Goal: Information Seeking & Learning: Learn about a topic

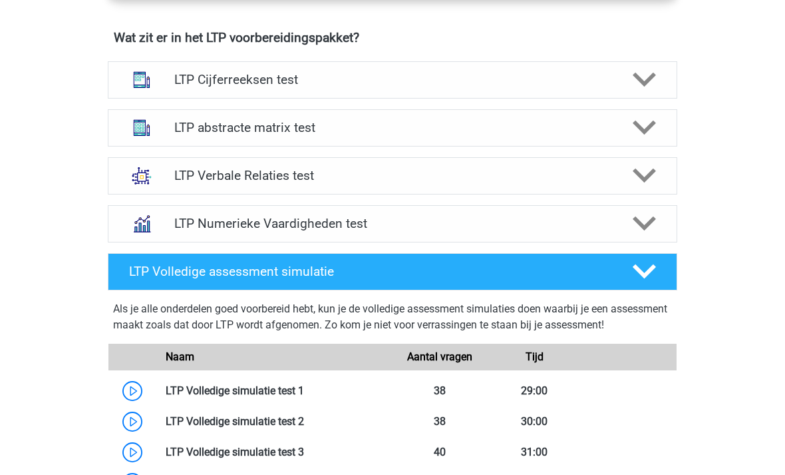
scroll to position [840, 0]
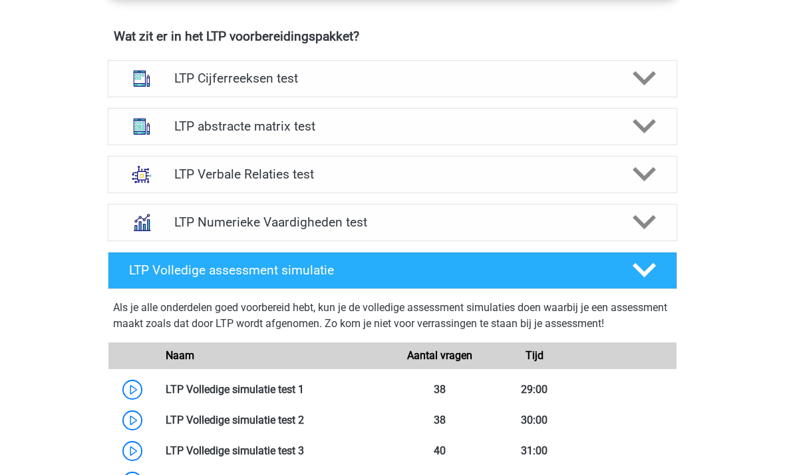
click at [660, 181] on div at bounding box center [643, 173] width 45 height 23
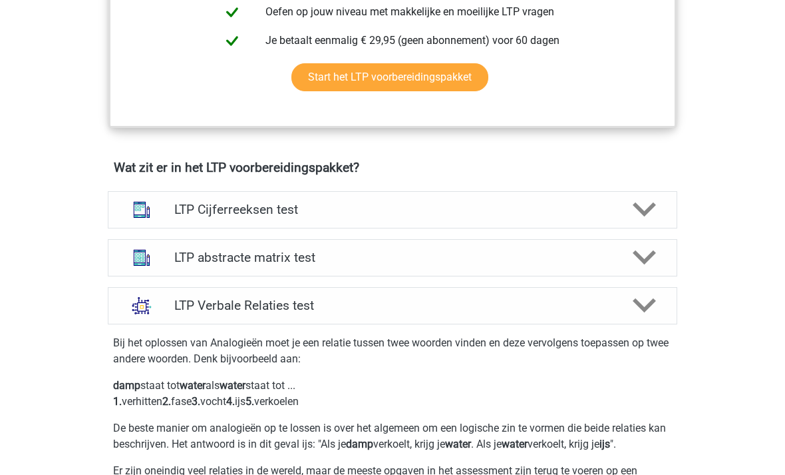
scroll to position [708, 0]
click at [650, 250] on icon at bounding box center [644, 257] width 23 height 23
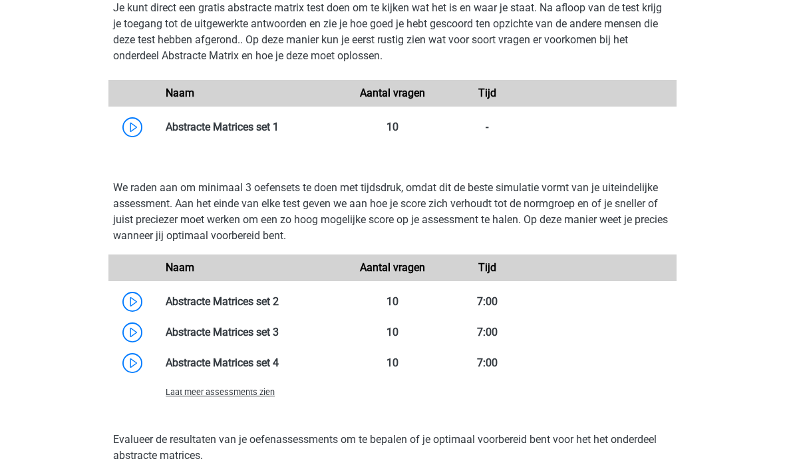
scroll to position [1203, 0]
click at [279, 297] on link at bounding box center [279, 301] width 0 height 13
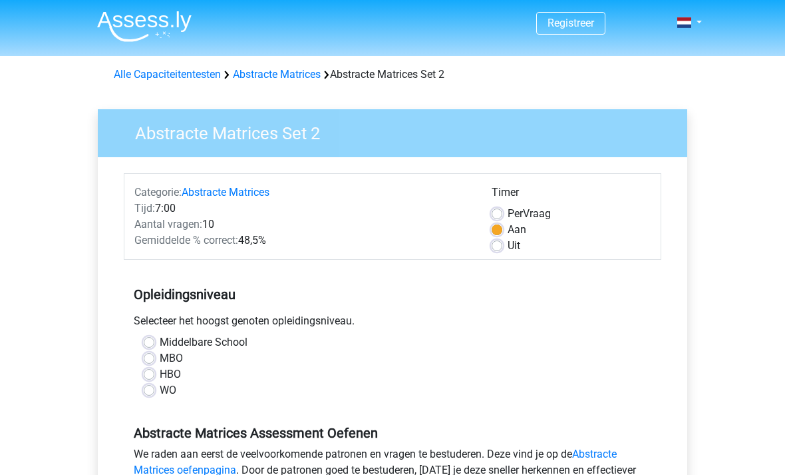
click at [508, 216] on label "Per Vraag" at bounding box center [529, 214] width 43 height 16
click at [496, 216] on input "Per Vraag" at bounding box center [497, 212] width 11 height 13
radio input "true"
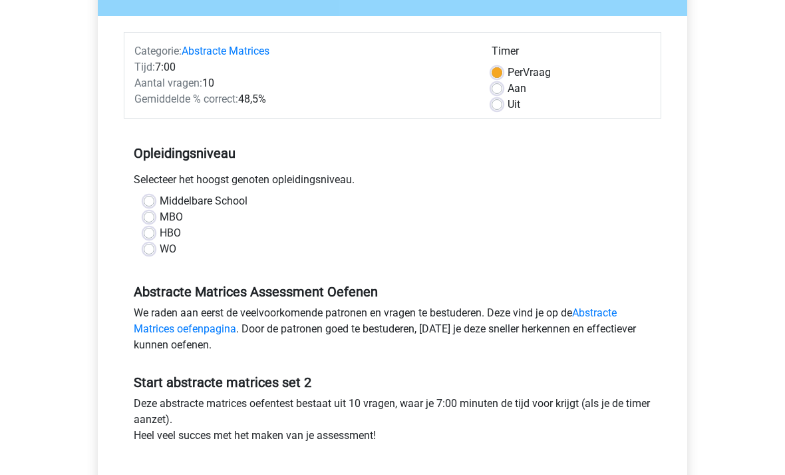
scroll to position [128, 0]
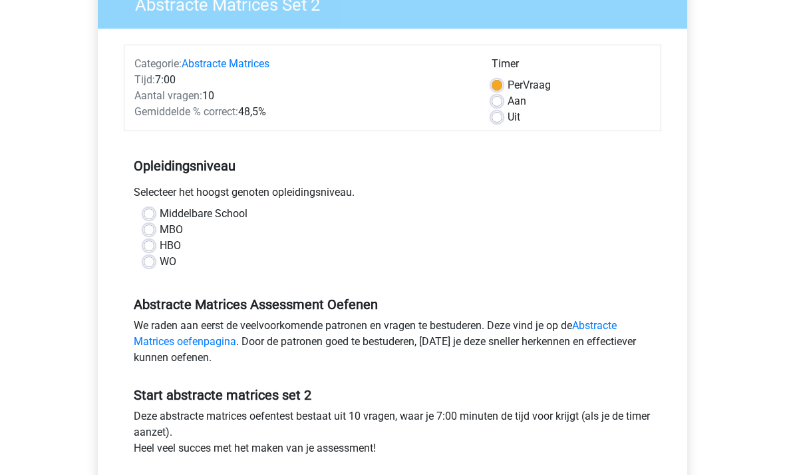
click at [160, 242] on label "HBO" at bounding box center [170, 246] width 21 height 16
click at [150, 242] on input "HBO" at bounding box center [149, 244] width 11 height 13
radio input "true"
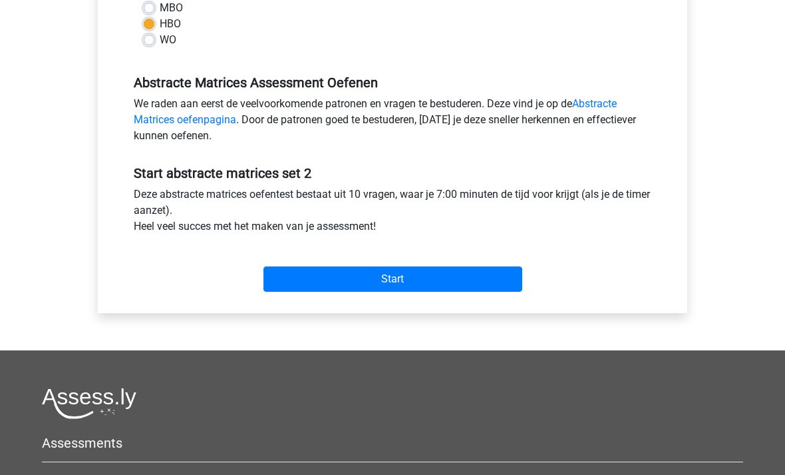
scroll to position [350, 0]
click at [481, 288] on input "Start" at bounding box center [393, 278] width 259 height 25
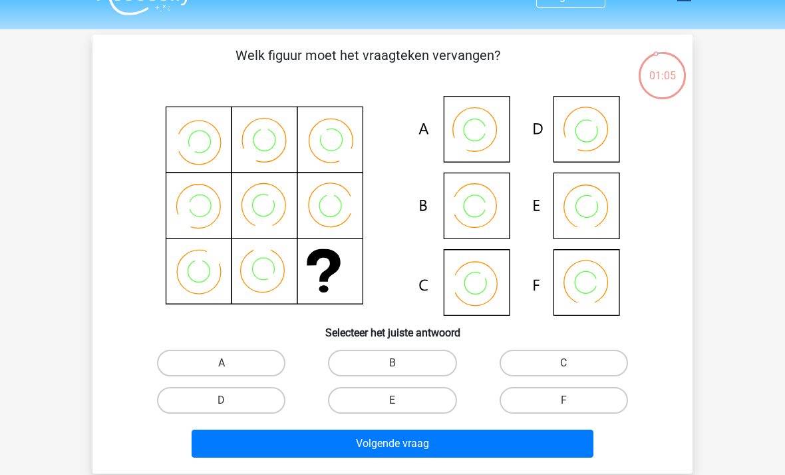
scroll to position [27, 0]
click at [414, 362] on label "B" at bounding box center [392, 362] width 128 height 27
click at [401, 363] on input "B" at bounding box center [397, 367] width 9 height 9
radio input "true"
click at [453, 439] on button "Volgende vraag" at bounding box center [393, 443] width 403 height 28
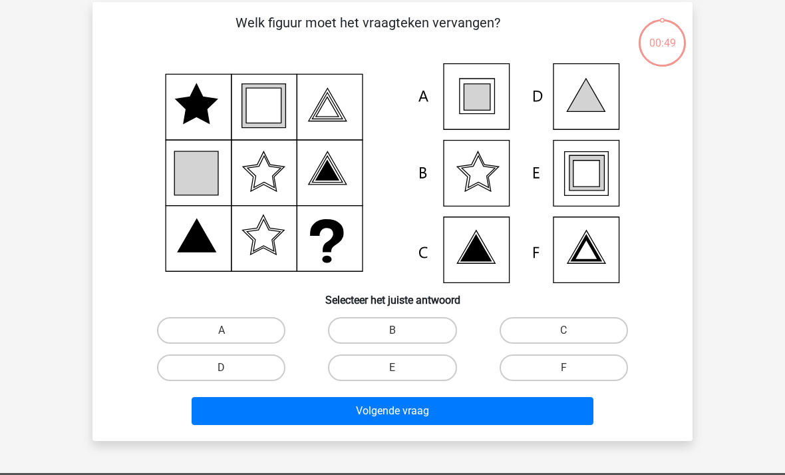
scroll to position [61, 0]
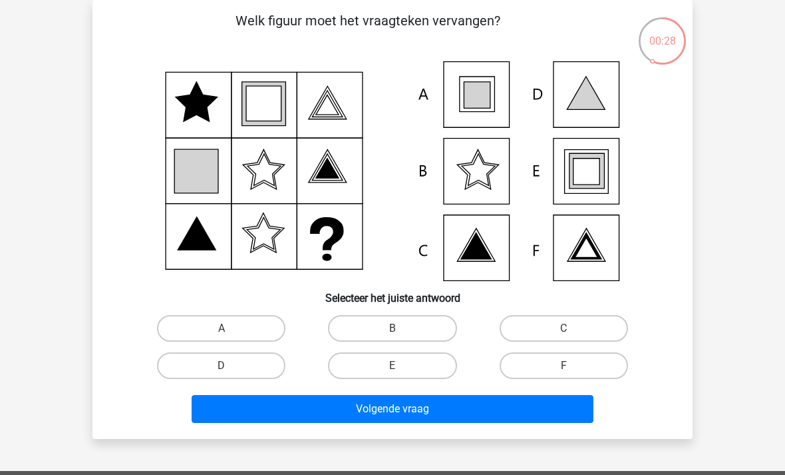
click at [421, 367] on label "E" at bounding box center [392, 365] width 128 height 27
click at [401, 367] on input "E" at bounding box center [397, 369] width 9 height 9
radio input "true"
click at [475, 409] on button "Volgende vraag" at bounding box center [393, 409] width 403 height 28
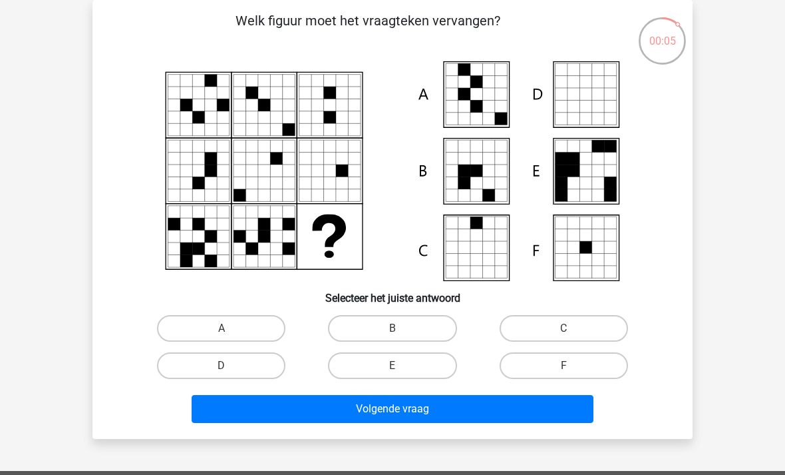
click at [550, 369] on label "F" at bounding box center [564, 365] width 128 height 27
click at [564, 369] on input "F" at bounding box center [568, 369] width 9 height 9
radio input "true"
click at [434, 402] on button "Volgende vraag" at bounding box center [393, 409] width 403 height 28
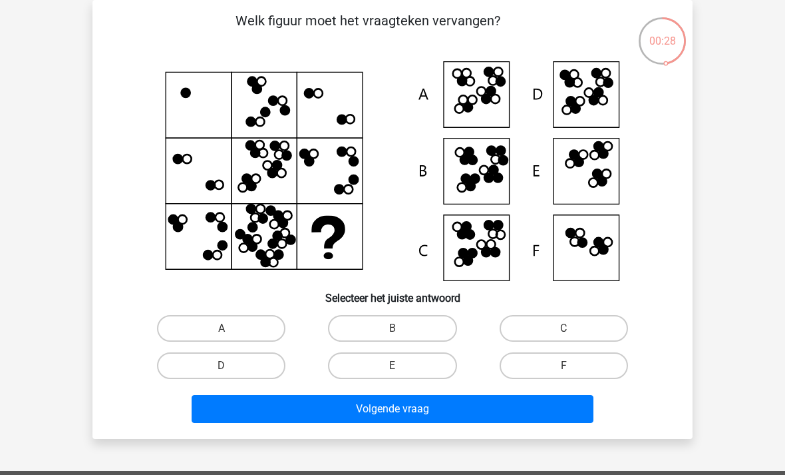
click at [426, 330] on label "B" at bounding box center [392, 328] width 128 height 27
click at [401, 330] on input "B" at bounding box center [397, 332] width 9 height 9
radio input "true"
click at [444, 407] on button "Volgende vraag" at bounding box center [393, 409] width 403 height 28
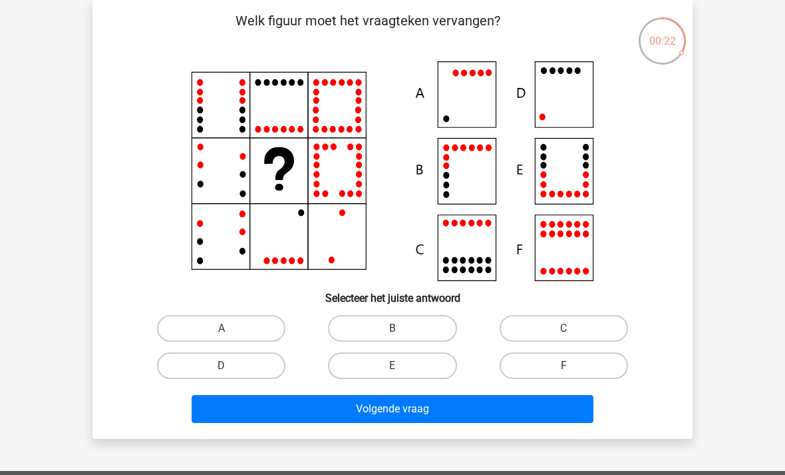
click at [415, 365] on label "E" at bounding box center [392, 365] width 128 height 27
click at [401, 365] on input "E" at bounding box center [397, 369] width 9 height 9
radio input "true"
click at [415, 399] on button "Volgende vraag" at bounding box center [393, 409] width 403 height 28
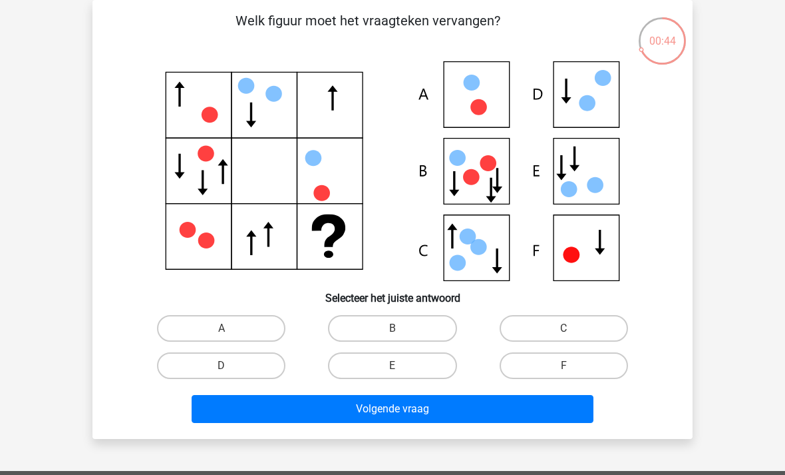
click at [402, 363] on label "E" at bounding box center [392, 365] width 128 height 27
click at [401, 365] on input "E" at bounding box center [397, 369] width 9 height 9
radio input "true"
click at [443, 423] on button "Volgende vraag" at bounding box center [393, 409] width 403 height 28
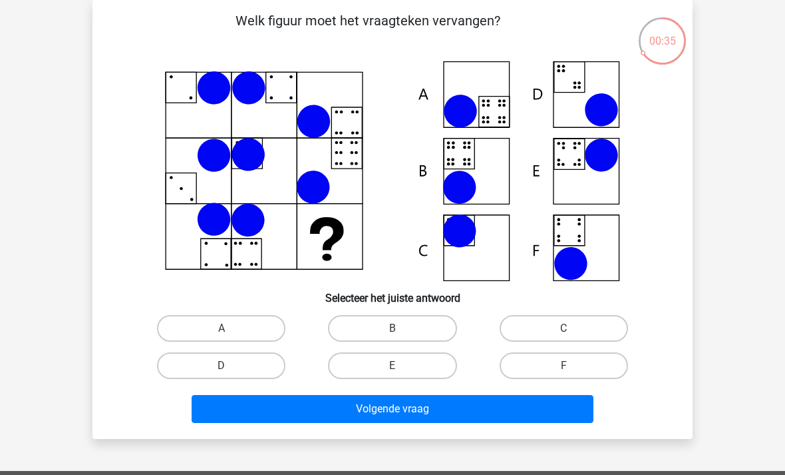
click at [391, 325] on label "B" at bounding box center [392, 328] width 128 height 27
click at [393, 328] on input "B" at bounding box center [397, 332] width 9 height 9
radio input "true"
click at [423, 408] on button "Volgende vraag" at bounding box center [393, 409] width 403 height 28
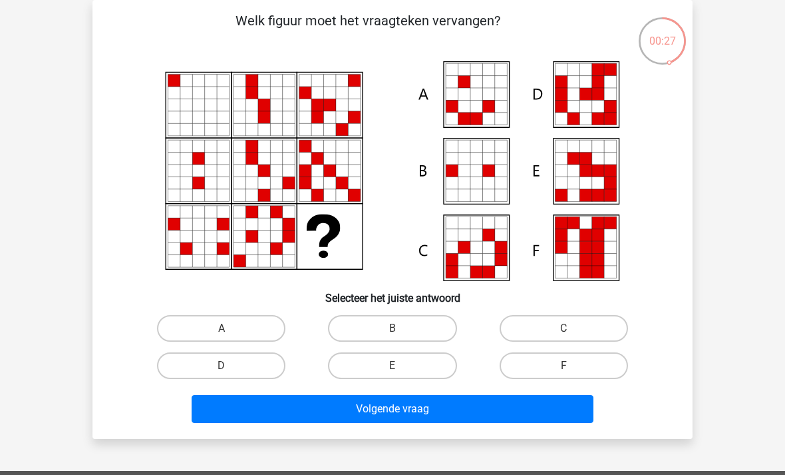
click at [432, 358] on label "E" at bounding box center [392, 365] width 128 height 27
click at [401, 365] on input "E" at bounding box center [397, 369] width 9 height 9
radio input "true"
click at [447, 397] on button "Volgende vraag" at bounding box center [393, 409] width 403 height 28
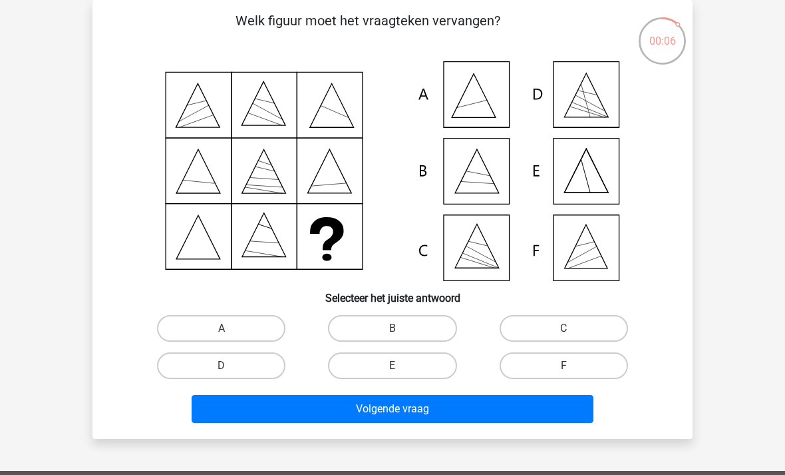
click at [561, 364] on label "F" at bounding box center [564, 365] width 128 height 27
click at [564, 365] on input "F" at bounding box center [568, 369] width 9 height 9
radio input "true"
click at [455, 415] on button "Volgende vraag" at bounding box center [393, 409] width 403 height 28
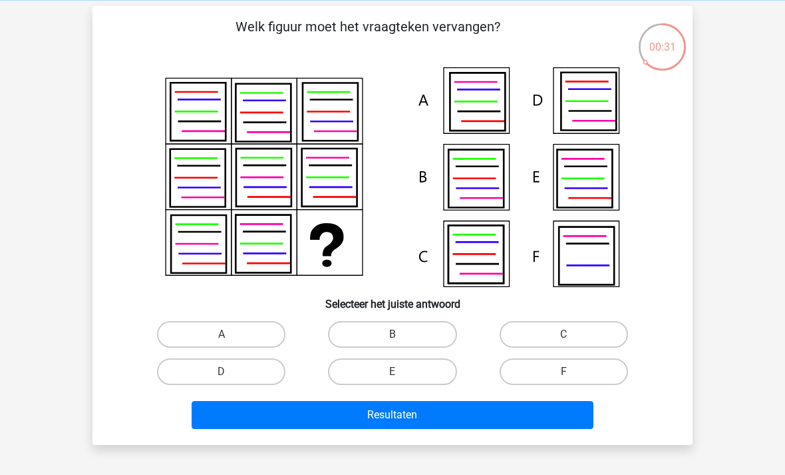
scroll to position [58, 0]
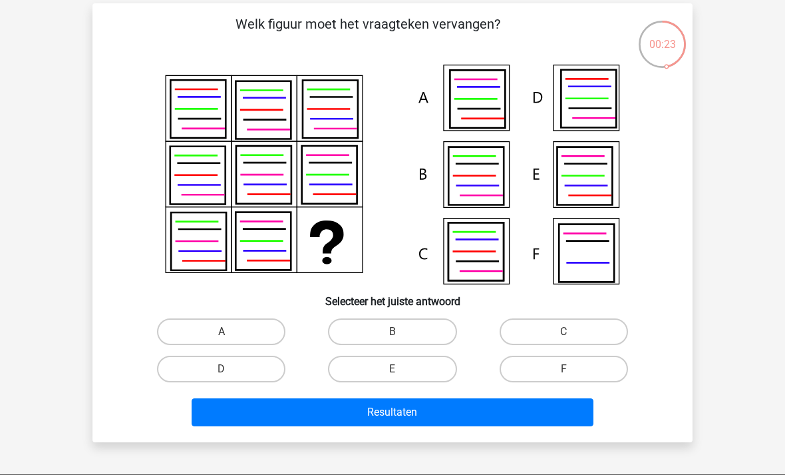
click at [240, 337] on label "A" at bounding box center [221, 331] width 128 height 27
click at [230, 337] on input "A" at bounding box center [226, 335] width 9 height 9
radio input "true"
click at [429, 411] on button "Resultaten" at bounding box center [393, 412] width 403 height 28
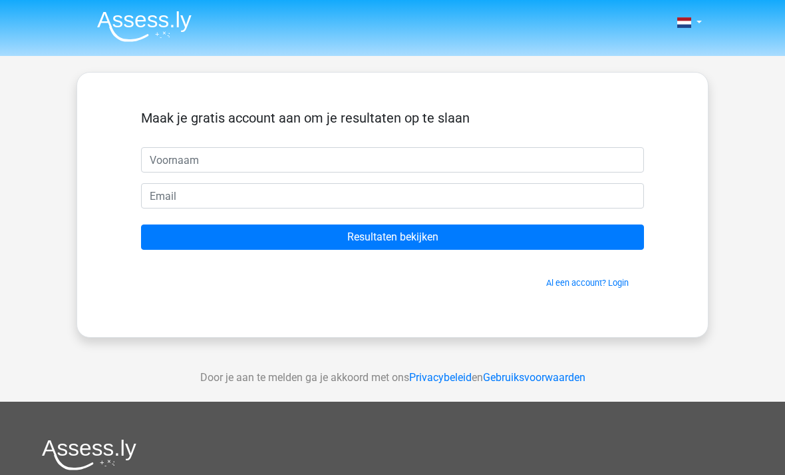
click at [590, 287] on link "Al een account? Login" at bounding box center [587, 283] width 83 height 10
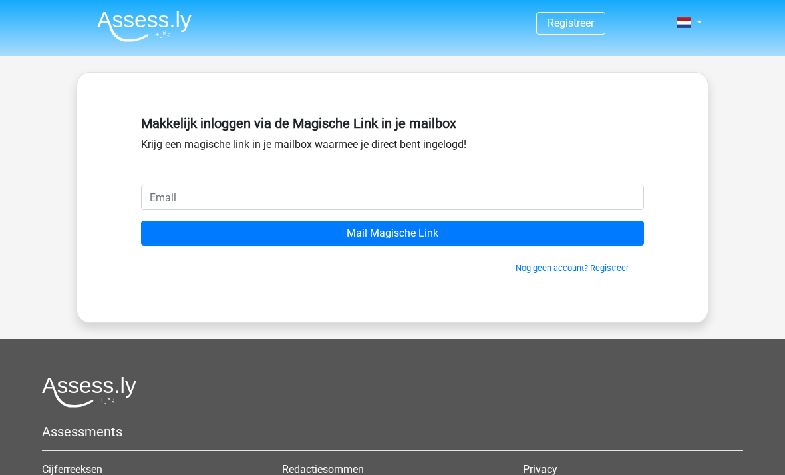
click at [425, 202] on input "email" at bounding box center [392, 196] width 503 height 25
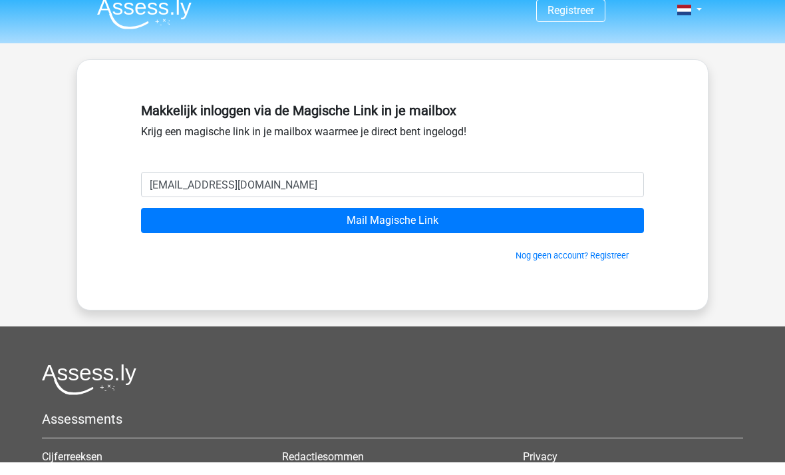
type input "[EMAIL_ADDRESS][DOMAIN_NAME]"
click at [393, 220] on input "Mail Magische Link" at bounding box center [392, 232] width 503 height 25
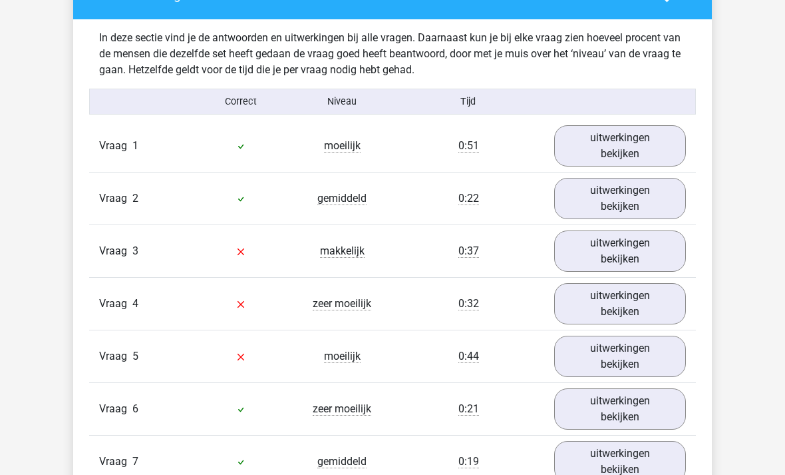
scroll to position [820, 0]
click at [673, 232] on link "uitwerkingen bekijken" at bounding box center [620, 252] width 132 height 41
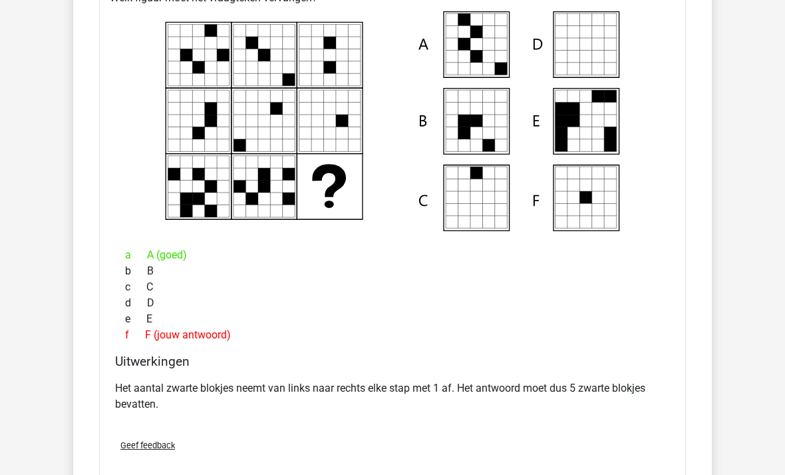
scroll to position [1131, 0]
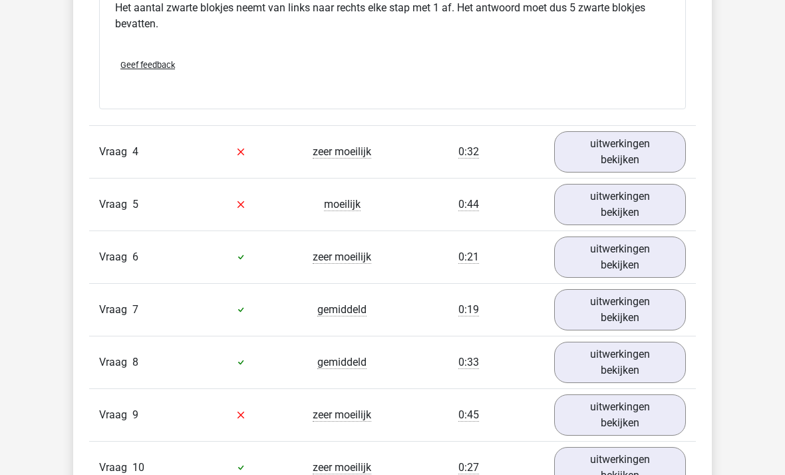
click at [641, 154] on link "uitwerkingen bekijken" at bounding box center [620, 152] width 132 height 41
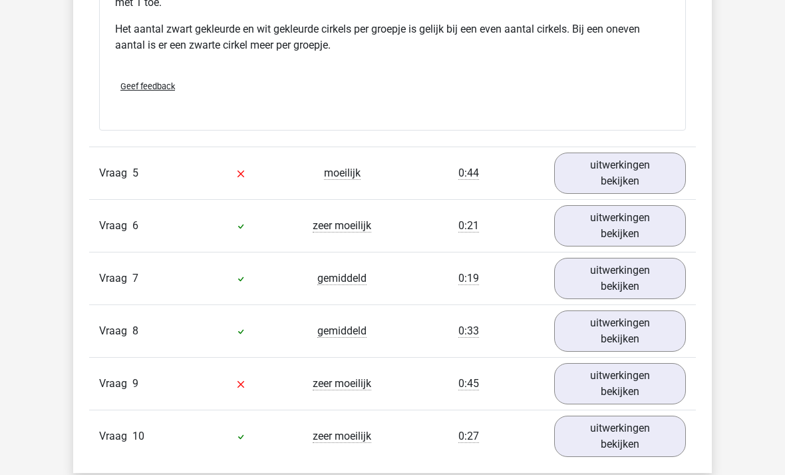
scroll to position [2141, 0]
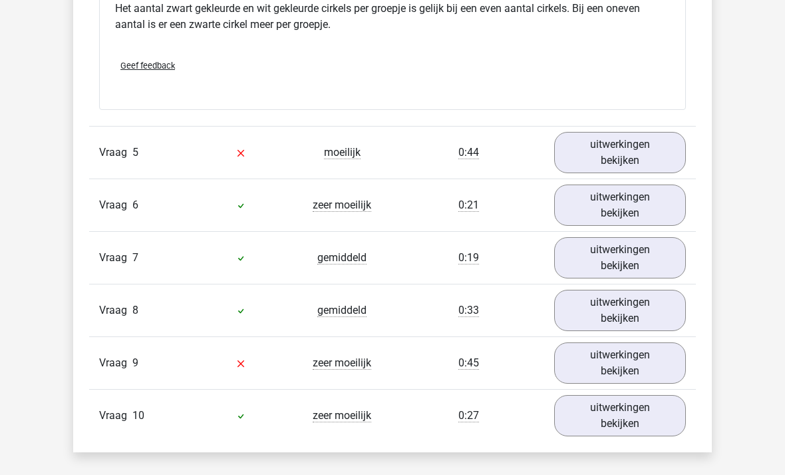
click at [633, 145] on link "uitwerkingen bekijken" at bounding box center [620, 152] width 132 height 41
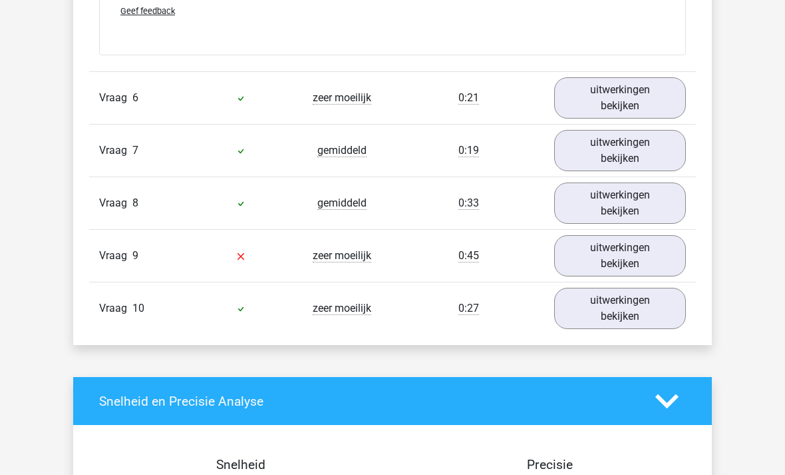
scroll to position [2827, 0]
click at [655, 118] on link "uitwerkingen bekijken" at bounding box center [620, 97] width 132 height 41
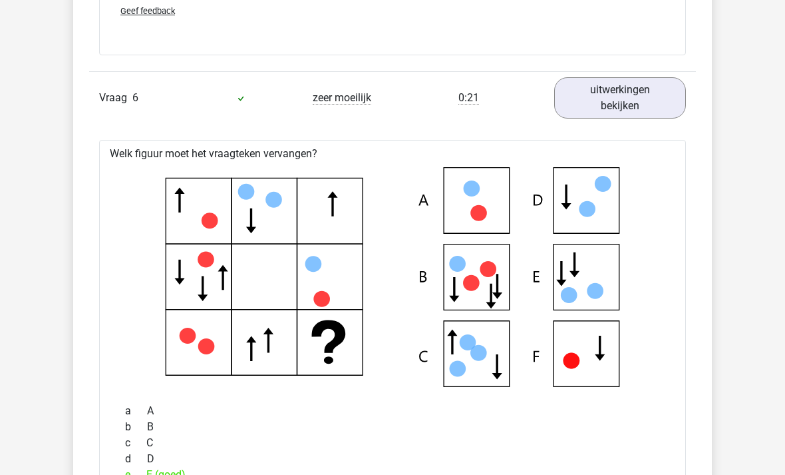
click at [673, 110] on link "uitwerkingen bekijken" at bounding box center [620, 97] width 132 height 41
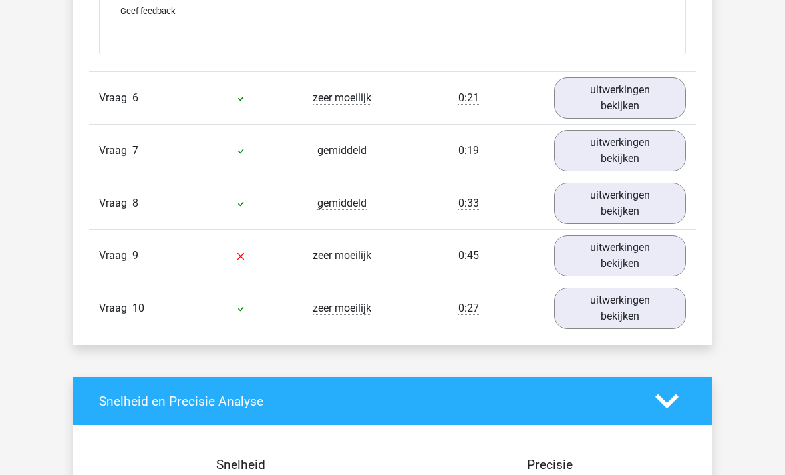
click at [592, 309] on link "uitwerkingen bekijken" at bounding box center [620, 308] width 132 height 41
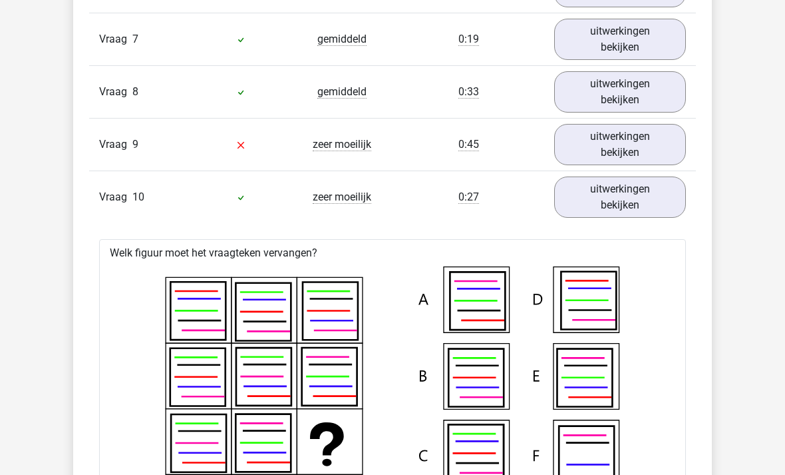
click at [610, 215] on link "uitwerkingen bekijken" at bounding box center [620, 196] width 132 height 41
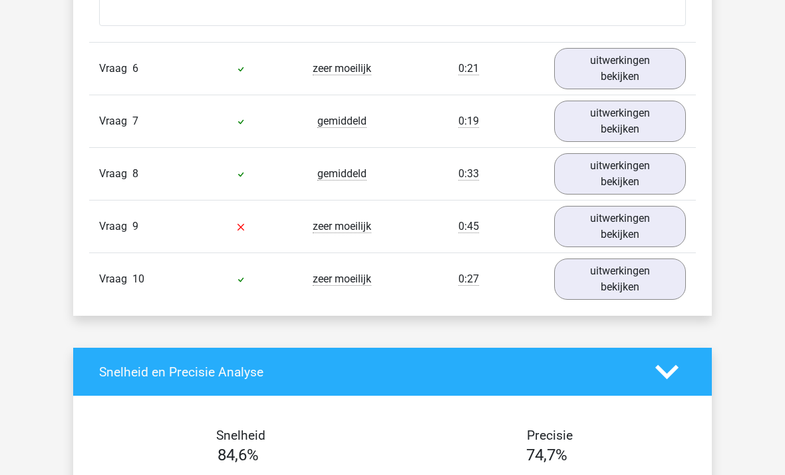
click at [594, 238] on link "uitwerkingen bekijken" at bounding box center [620, 226] width 132 height 41
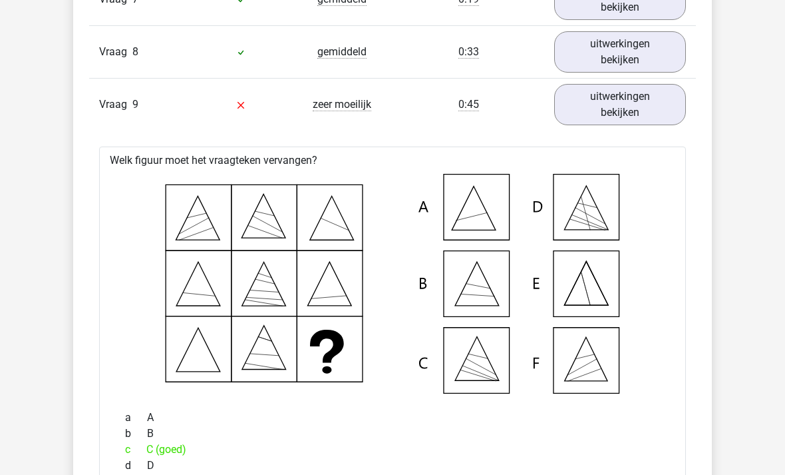
scroll to position [2978, 0]
click at [661, 120] on link "uitwerkingen bekijken" at bounding box center [620, 105] width 132 height 41
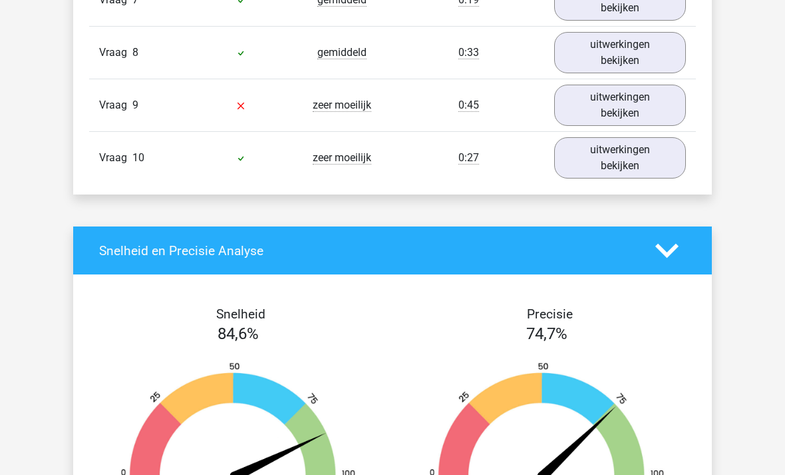
click at [648, 123] on link "uitwerkingen bekijken" at bounding box center [620, 105] width 132 height 41
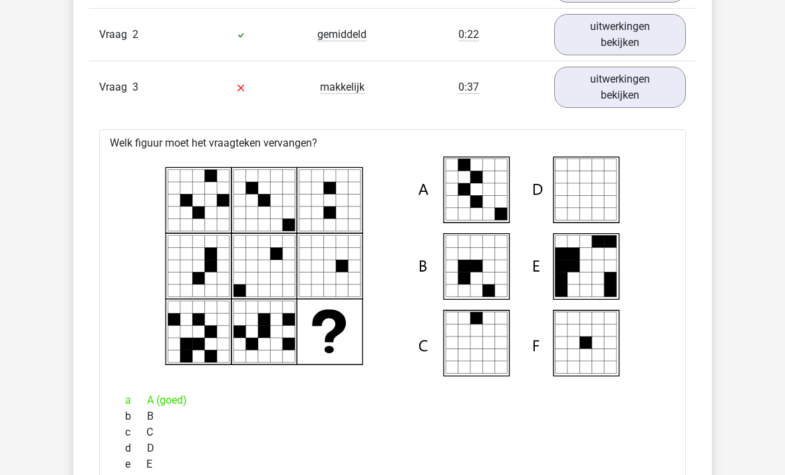
scroll to position [972, 0]
